Goal: Task Accomplishment & Management: Complete application form

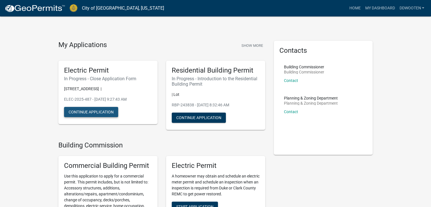
click at [84, 110] on button "Continue Application" at bounding box center [91, 112] width 54 height 10
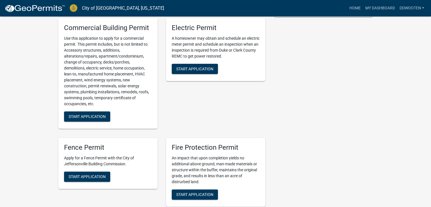
scroll to position [136, 0]
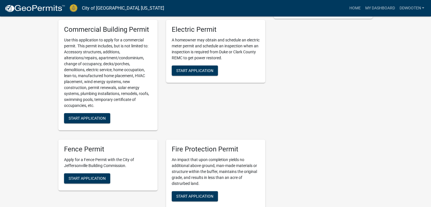
click at [202, 75] on div "Electric Permit A homeowner may obtain and schedule an electric meter permit an…" at bounding box center [215, 51] width 99 height 63
click at [202, 68] on span "Start Application" at bounding box center [194, 70] width 37 height 5
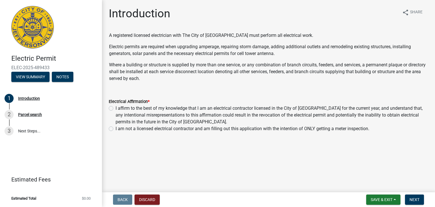
click at [116, 107] on label "I affirm to the best of my knowledge that I am an electrical contractor license…" at bounding box center [272, 115] width 313 height 20
click at [116, 107] on input "I affirm to the best of my knowledge that I am an electrical contractor license…" at bounding box center [118, 107] width 4 height 4
radio input "true"
click at [116, 128] on label "I am not a licensed electrical contractor and am filling out this application w…" at bounding box center [243, 128] width 254 height 7
click at [116, 128] on input "I am not a licensed electrical contractor and am filling out this application w…" at bounding box center [118, 127] width 4 height 4
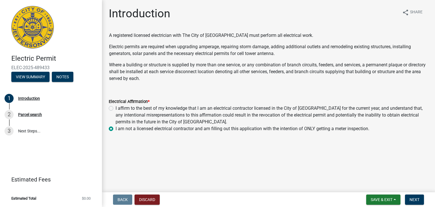
radio input "true"
click at [412, 197] on span "Next" at bounding box center [415, 199] width 10 height 5
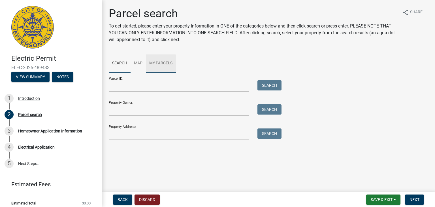
click at [152, 60] on link "My Parcels" at bounding box center [161, 63] width 30 height 18
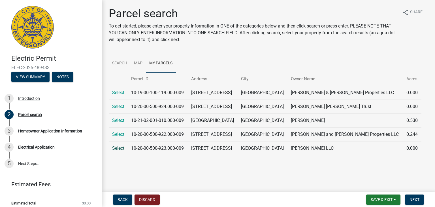
click at [121, 147] on link "Select" at bounding box center [118, 147] width 12 height 5
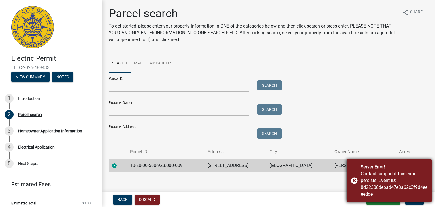
click at [357, 179] on div "Server Error! Contact support if this error persists. Event ID: 8d22308debad47e…" at bounding box center [389, 180] width 85 height 43
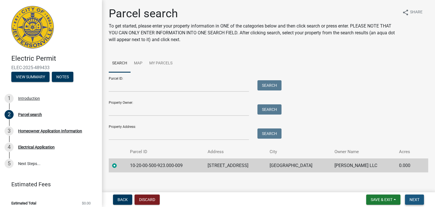
click at [415, 200] on span "Next" at bounding box center [415, 199] width 10 height 5
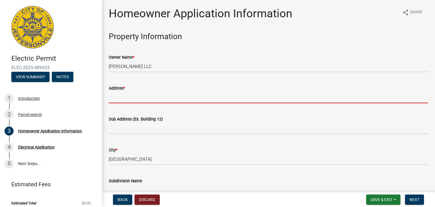
click at [189, 97] on input "Address *" at bounding box center [269, 98] width 320 height 12
type input "[STREET_ADDRESS]"
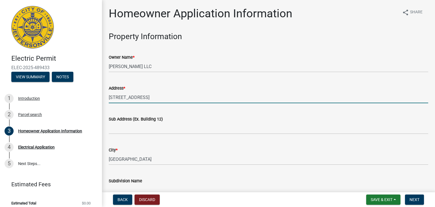
type input "6064652644"
type input "[EMAIL_ADDRESS][DOMAIN_NAME]"
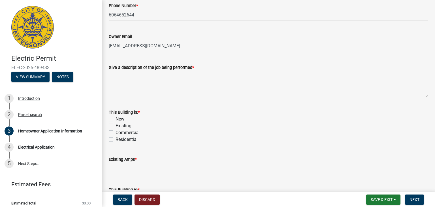
scroll to position [238, 0]
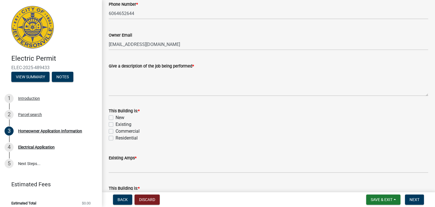
click at [116, 126] on label "Existing" at bounding box center [124, 124] width 16 height 7
click at [116, 125] on input "Existing" at bounding box center [118, 123] width 4 height 4
checkbox input "true"
checkbox input "false"
checkbox input "true"
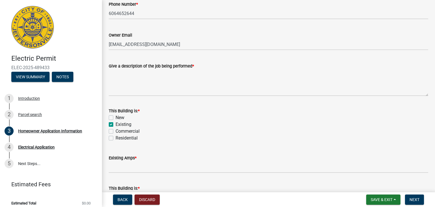
checkbox input "false"
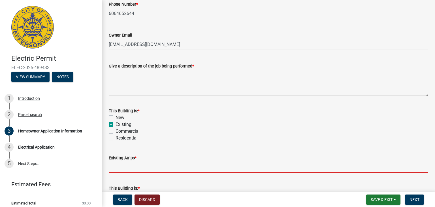
click at [126, 169] on input "text" at bounding box center [269, 167] width 320 height 12
type input "200"
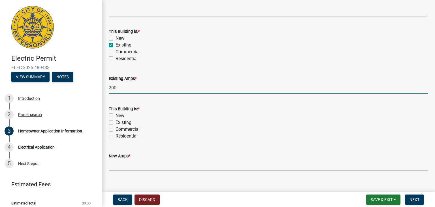
scroll to position [326, 0]
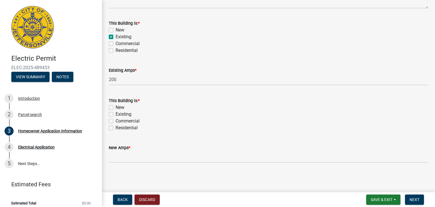
click at [116, 114] on label "Existing" at bounding box center [124, 114] width 16 height 7
click at [116, 114] on input "Existing" at bounding box center [118, 113] width 4 height 4
checkbox input "true"
checkbox input "false"
checkbox input "true"
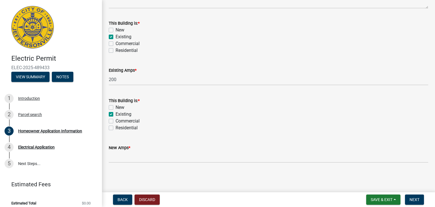
checkbox input "false"
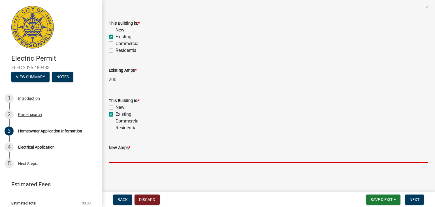
click at [120, 155] on input "text" at bounding box center [269, 157] width 320 height 12
type input "200"
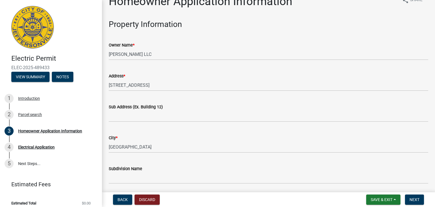
scroll to position [0, 0]
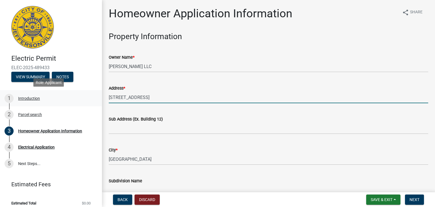
drag, startPoint x: 182, startPoint y: 100, endPoint x: 64, endPoint y: 99, distance: 117.9
click at [64, 99] on div "Electric Permit ELEC-2025-489433 View Summary Notes 1 Introduction 2 Parcel sea…" at bounding box center [217, 103] width 435 height 207
type input "3"
type input "[STREET_ADDRESS]"
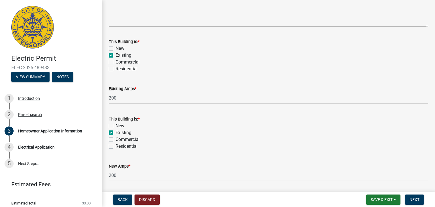
scroll to position [326, 0]
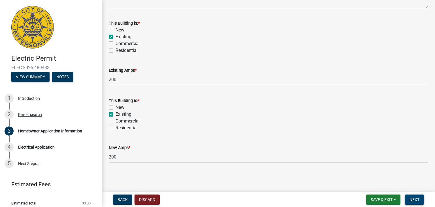
click at [417, 200] on span "Next" at bounding box center [415, 199] width 10 height 5
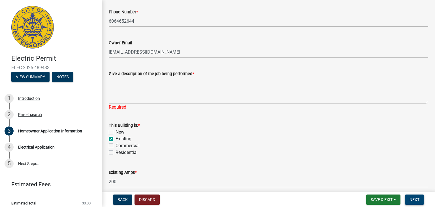
scroll to position [230, 0]
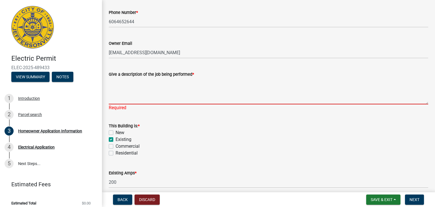
click at [214, 99] on textarea "Give a description of the job being performed *" at bounding box center [269, 91] width 320 height 27
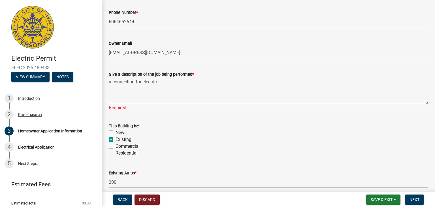
type textarea "reconnection for electric"
click at [234, 141] on div "This Building is: * New Existing Commercial Residential" at bounding box center [269, 139] width 320 height 34
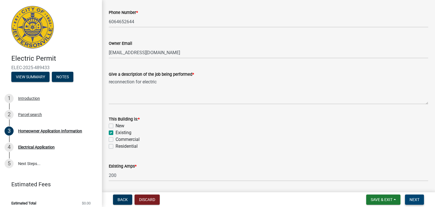
click at [414, 198] on span "Next" at bounding box center [415, 199] width 10 height 5
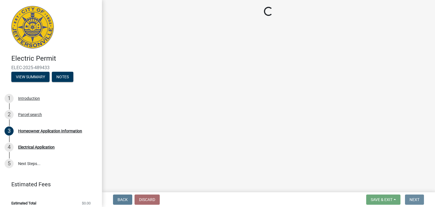
scroll to position [0, 0]
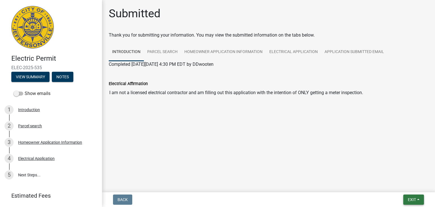
click at [414, 196] on button "Exit" at bounding box center [414, 199] width 21 height 10
drag, startPoint x: 388, startPoint y: 185, endPoint x: 409, endPoint y: 143, distance: 46.9
click at [409, 143] on wm-app "Electric Permit ELEC-2025-535 View Summary Notes Show emails 1 Introduction 2 P…" at bounding box center [217, 103] width 435 height 207
click at [409, 143] on main "Submitted Thank you for submitting your information. You may view the submitted…" at bounding box center [268, 95] width 333 height 190
click at [34, 77] on button "View Summary" at bounding box center [30, 77] width 38 height 10
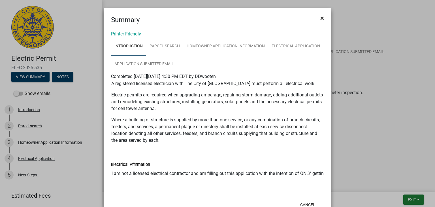
click at [322, 19] on button "×" at bounding box center [322, 18] width 13 height 16
